Goal: Information Seeking & Learning: Learn about a topic

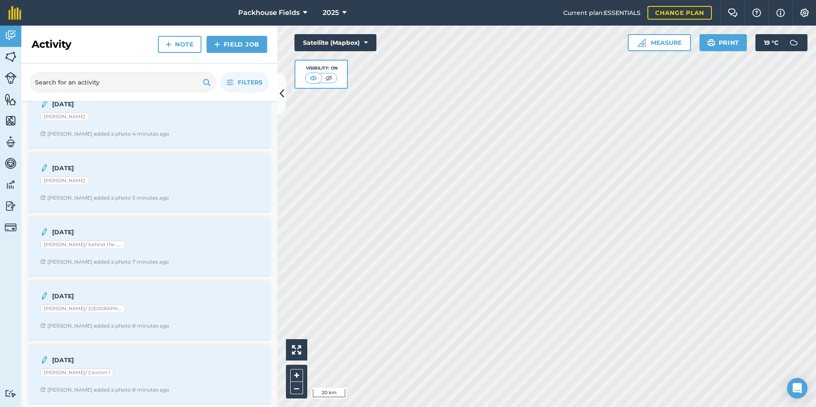
scroll to position [85, 0]
click at [153, 182] on div "[PERSON_NAME]" at bounding box center [149, 178] width 218 height 11
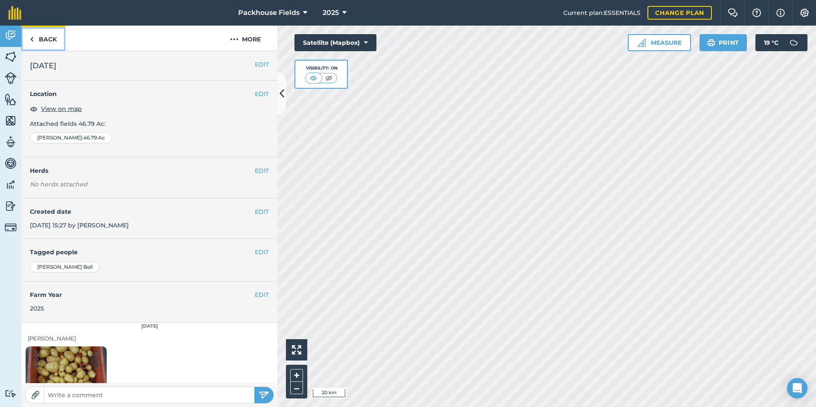
click at [35, 35] on link "Back" at bounding box center [43, 38] width 44 height 25
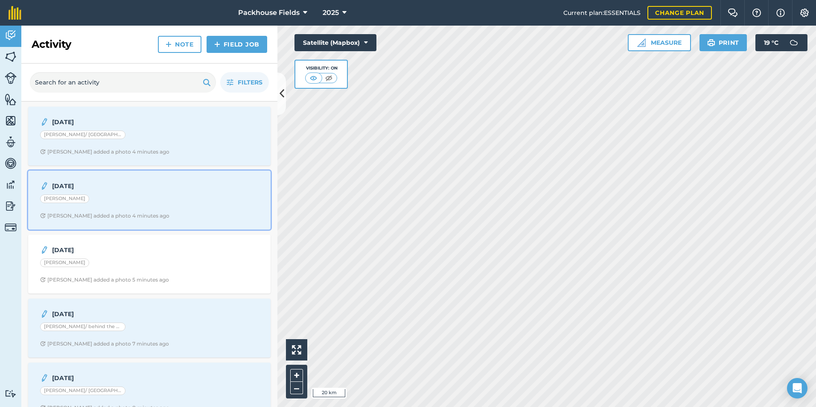
click at [148, 206] on div "19.8.25 Russell - Nawton Alice B added a photo 4 minutes ago" at bounding box center [149, 200] width 232 height 49
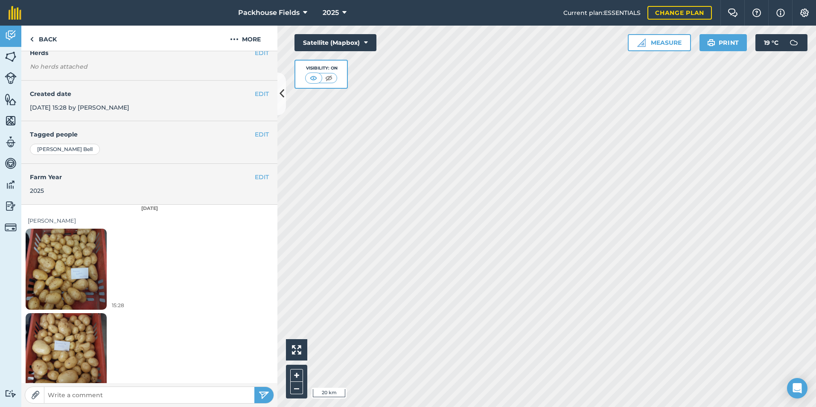
scroll to position [132, 0]
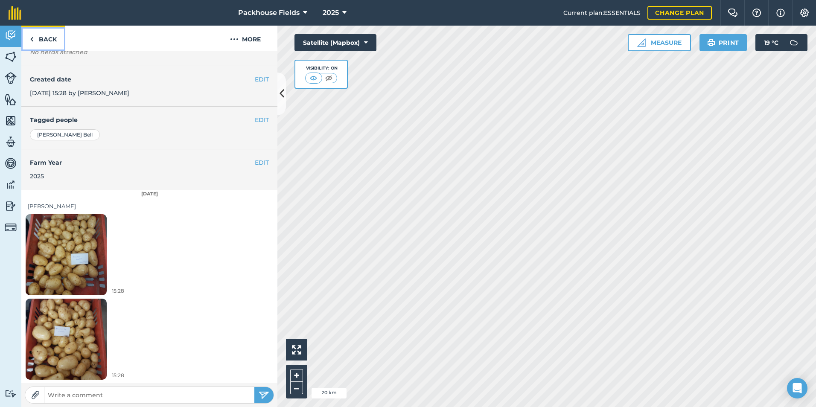
click at [45, 38] on link "Back" at bounding box center [43, 38] width 44 height 25
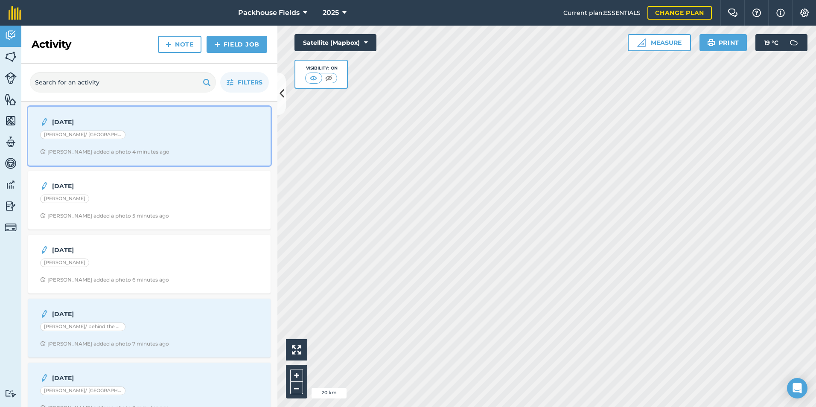
click at [125, 132] on div "[PERSON_NAME]/ [GEOGRAPHIC_DATA]" at bounding box center [149, 136] width 218 height 11
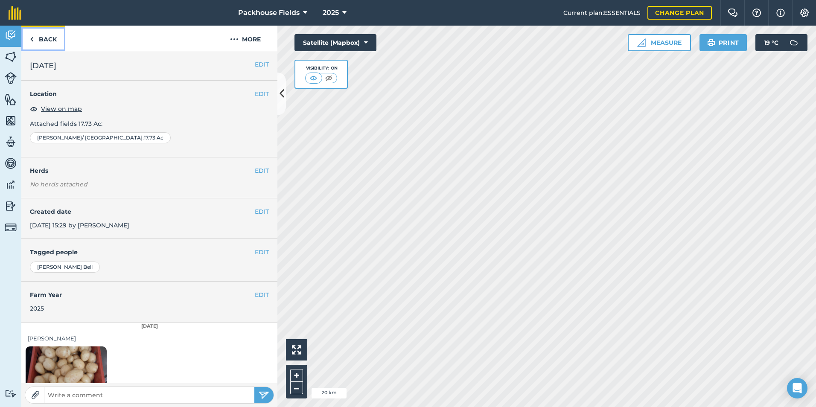
click at [48, 38] on link "Back" at bounding box center [43, 38] width 44 height 25
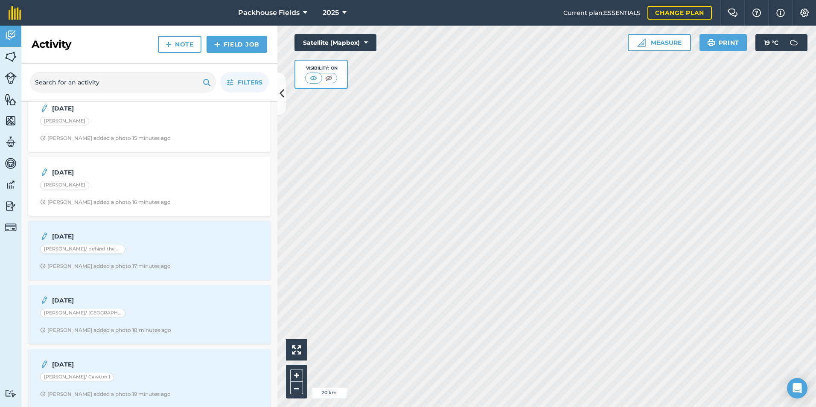
scroll to position [85, 0]
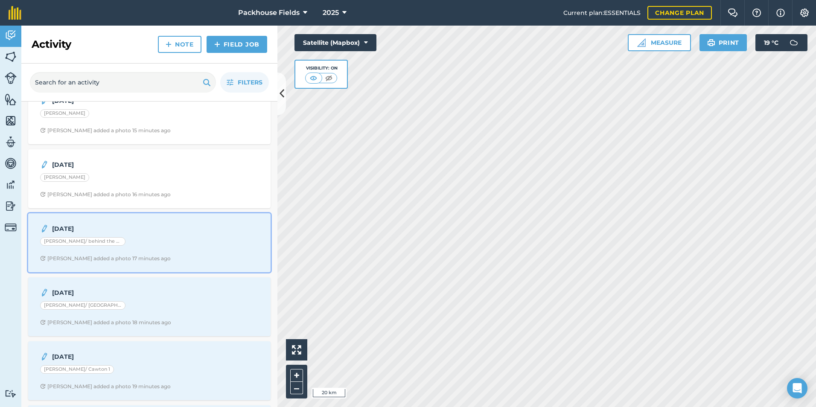
click at [125, 235] on div "19.8.25 Mosey/ behind the buildings Alice B added a photo 17 minutes ago" at bounding box center [149, 242] width 232 height 49
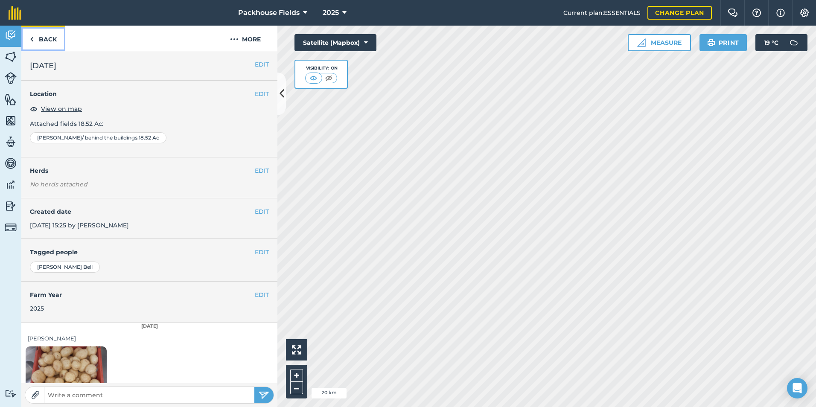
click at [47, 40] on link "Back" at bounding box center [43, 38] width 44 height 25
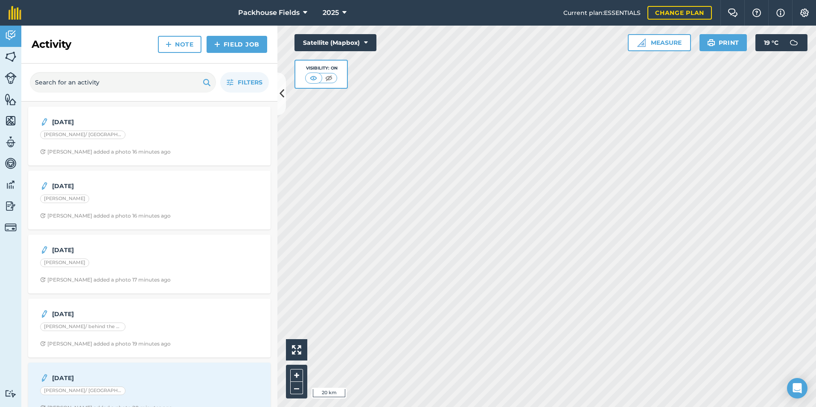
click at [40, 38] on h2 "Activity" at bounding box center [52, 45] width 40 height 14
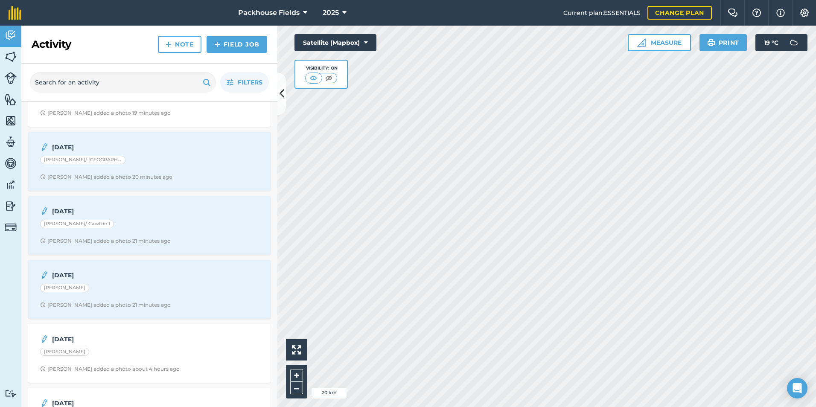
scroll to position [256, 0]
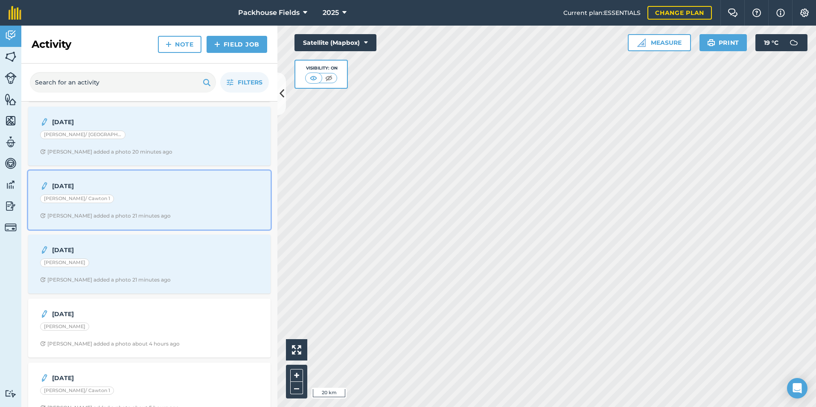
click at [149, 192] on div "19.8.25 Mosey/ Cawton 1 Alice B added a photo 21 minutes ago" at bounding box center [149, 200] width 232 height 49
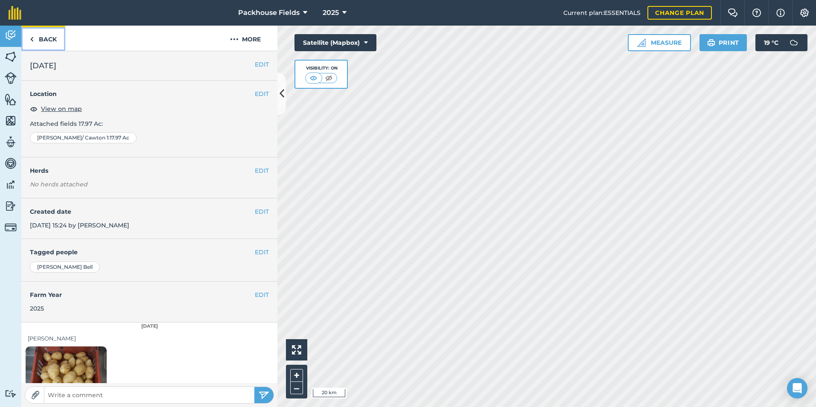
click at [64, 41] on link "Back" at bounding box center [43, 38] width 44 height 25
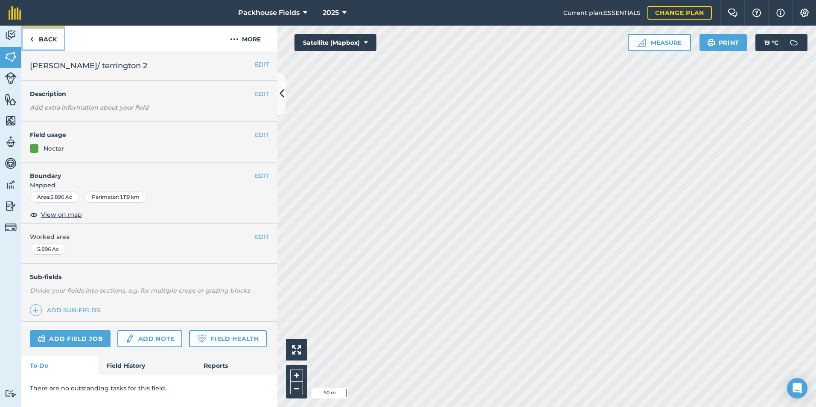
click at [55, 38] on link "Back" at bounding box center [43, 38] width 44 height 25
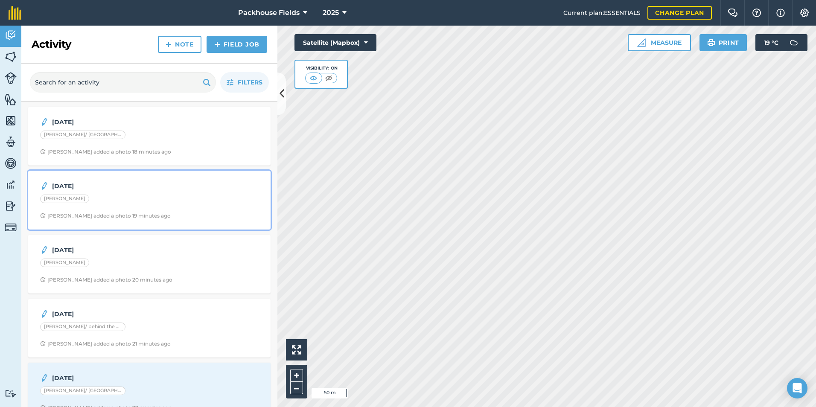
click at [159, 202] on div "[PERSON_NAME]" at bounding box center [149, 199] width 218 height 11
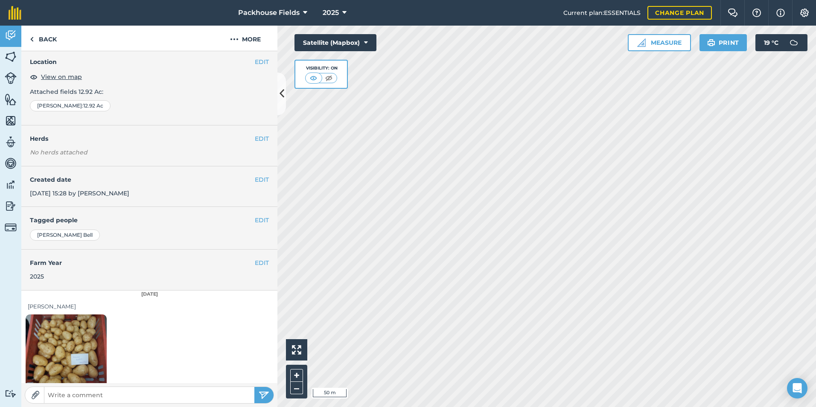
scroll to position [132, 0]
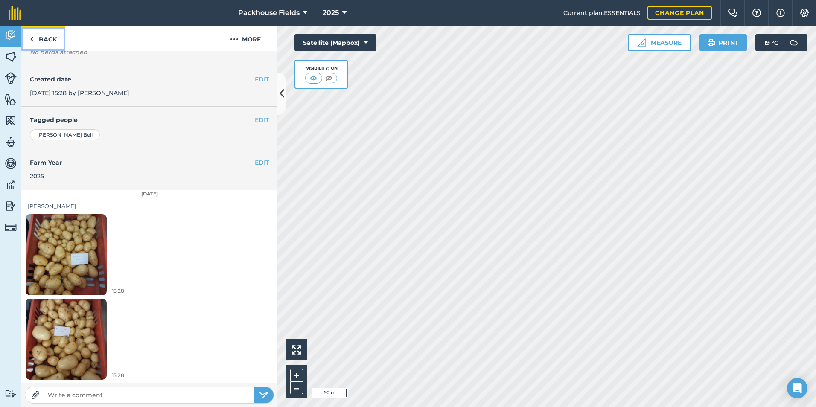
click at [52, 33] on link "Back" at bounding box center [43, 38] width 44 height 25
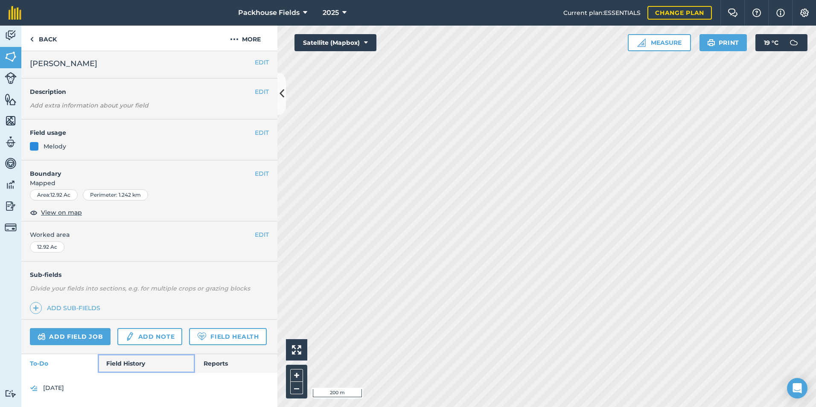
click at [145, 367] on link "Field History" at bounding box center [146, 363] width 97 height 19
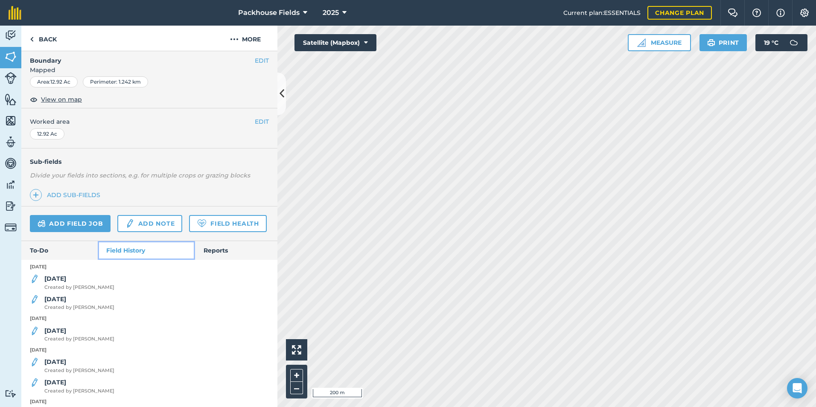
scroll to position [239, 0]
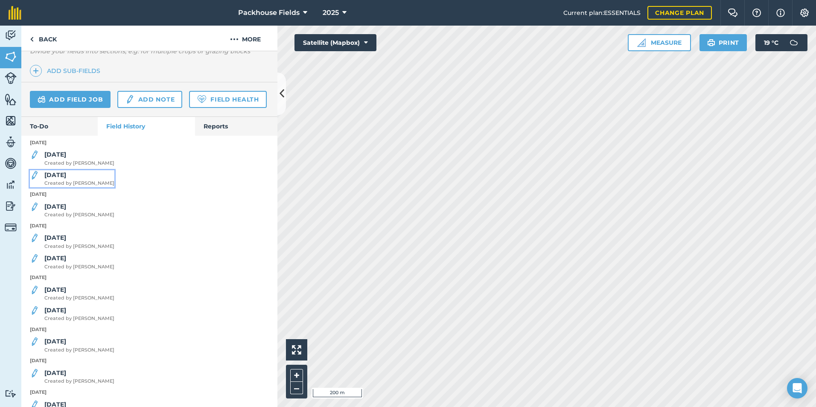
click at [51, 179] on strong "[DATE]" at bounding box center [55, 175] width 22 height 8
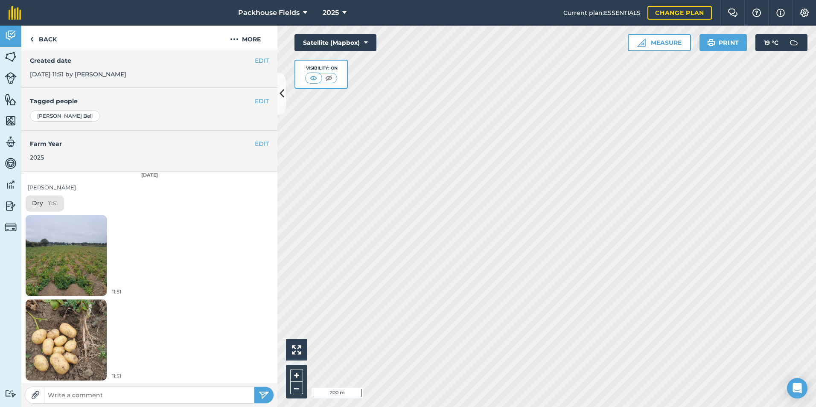
scroll to position [152, 0]
click at [64, 232] on img at bounding box center [66, 254] width 81 height 108
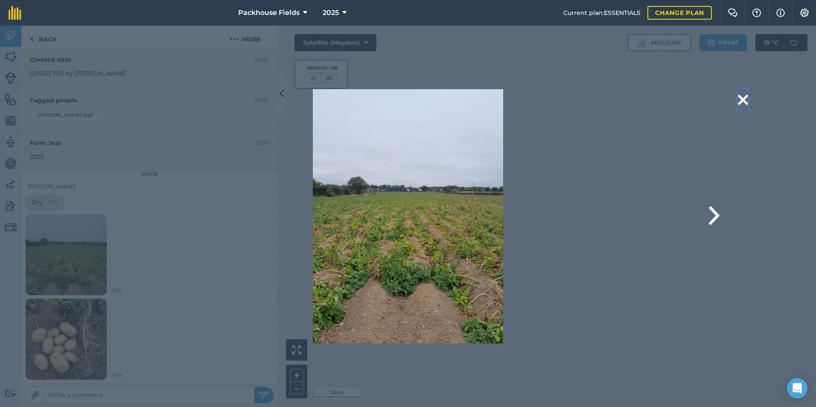
click at [744, 99] on button at bounding box center [742, 100] width 10 height 22
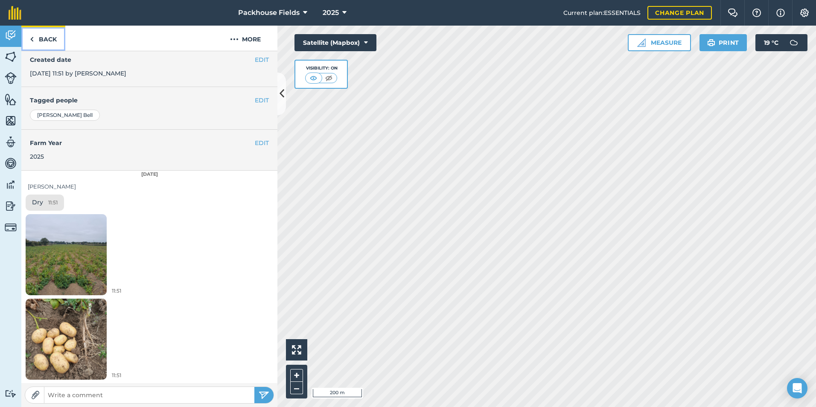
click at [47, 41] on link "Back" at bounding box center [43, 38] width 44 height 25
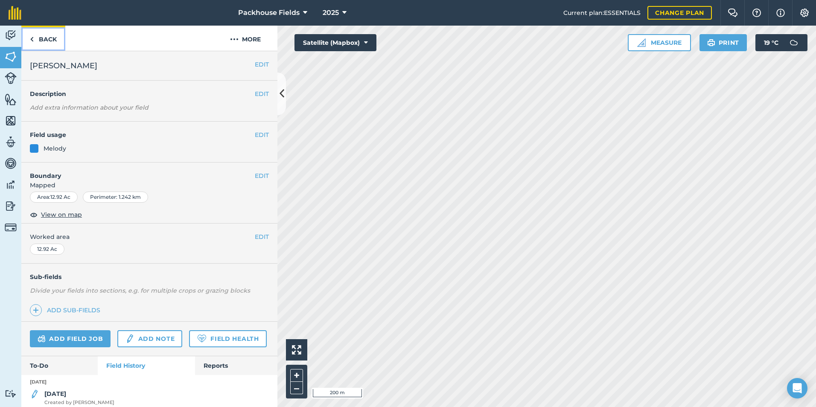
click at [47, 38] on link "Back" at bounding box center [43, 38] width 44 height 25
click at [53, 38] on link "Back" at bounding box center [43, 38] width 44 height 25
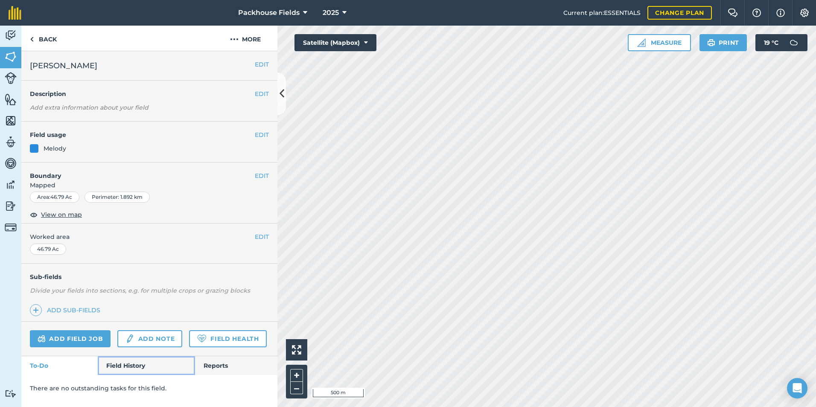
click at [118, 365] on link "Field History" at bounding box center [146, 365] width 97 height 19
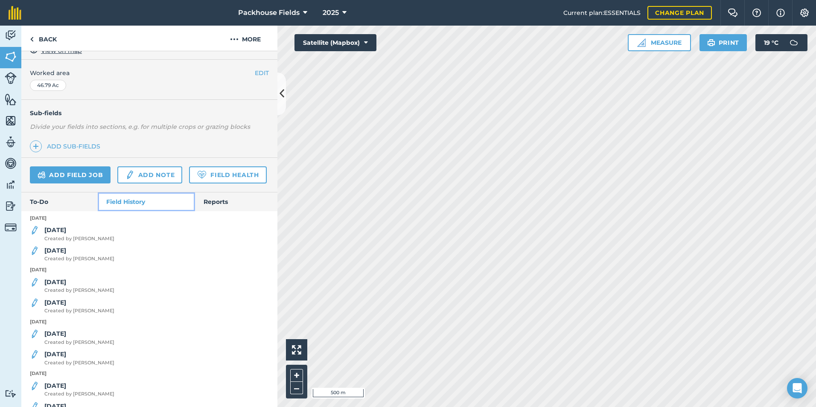
scroll to position [171, 0]
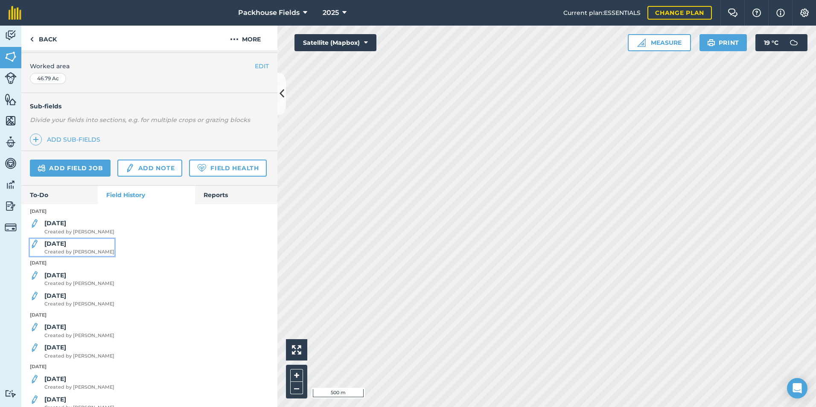
click at [64, 247] on strong "[DATE]" at bounding box center [55, 244] width 22 height 8
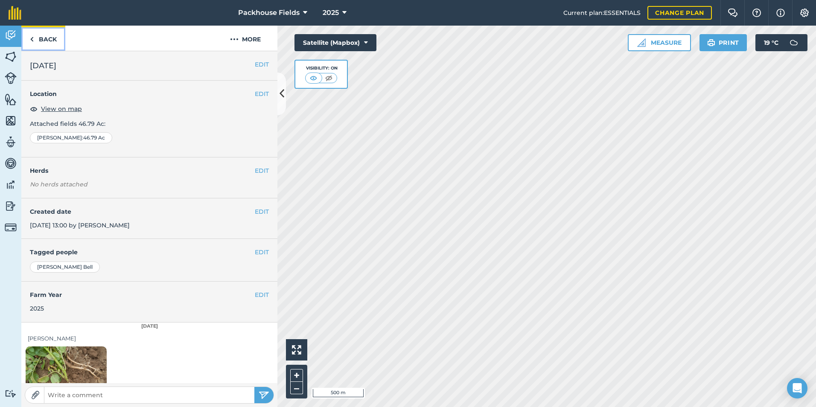
click at [52, 37] on link "Back" at bounding box center [43, 38] width 44 height 25
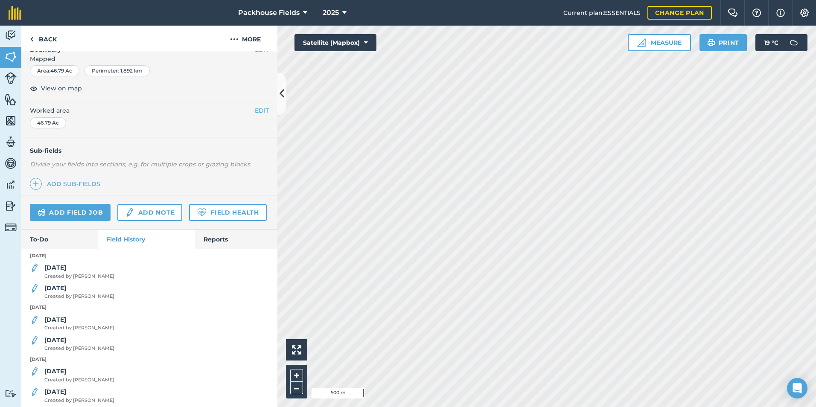
scroll to position [128, 0]
click at [52, 270] on strong "[DATE]" at bounding box center [55, 266] width 22 height 8
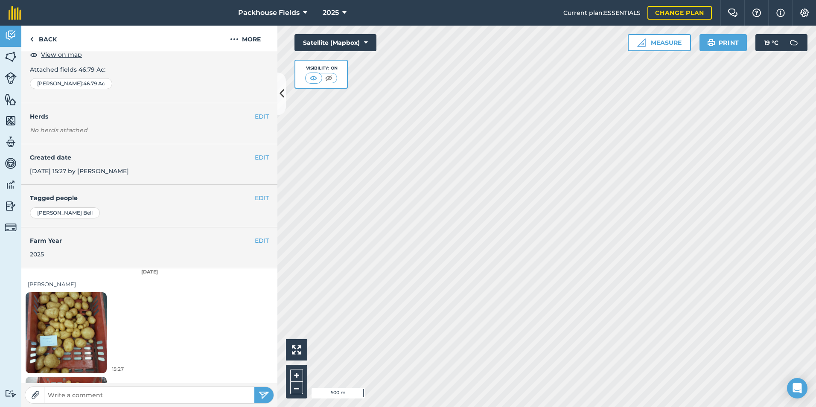
scroll to position [132, 0]
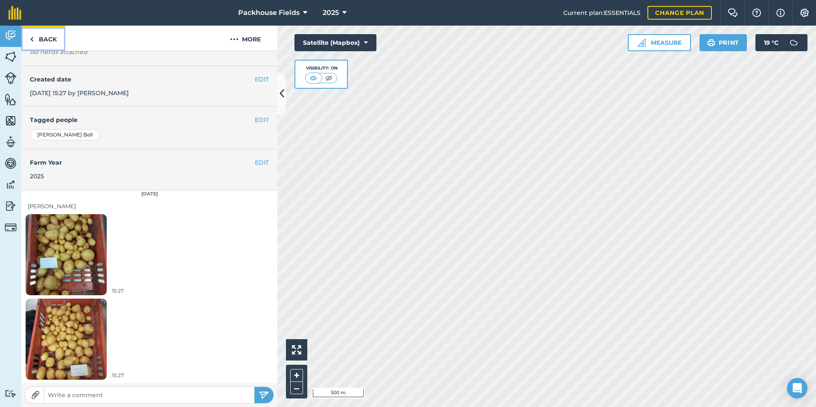
click at [45, 36] on link "Back" at bounding box center [43, 38] width 44 height 25
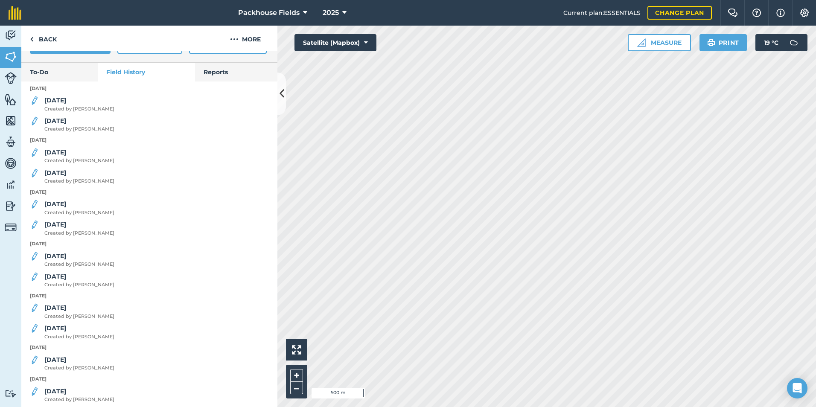
scroll to position [299, 0]
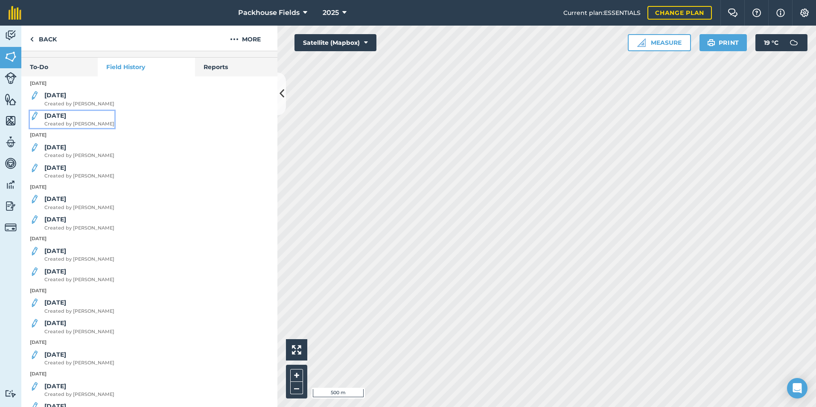
click at [56, 119] on strong "[DATE]" at bounding box center [55, 116] width 22 height 8
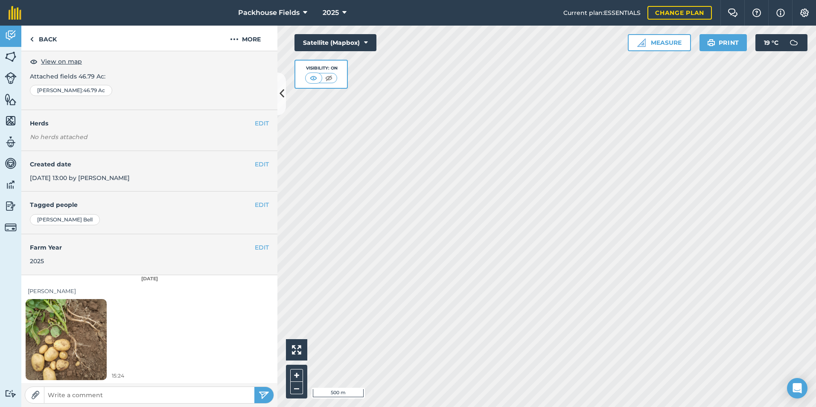
scroll to position [48, 0]
click at [51, 36] on link "Back" at bounding box center [43, 38] width 44 height 25
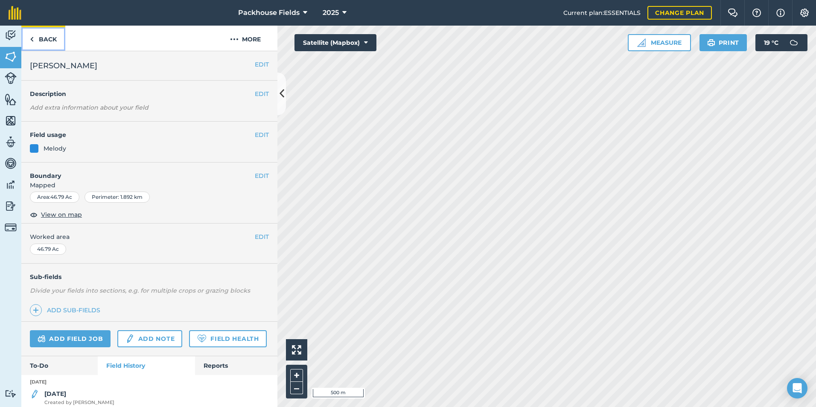
click at [56, 36] on link "Back" at bounding box center [43, 38] width 44 height 25
